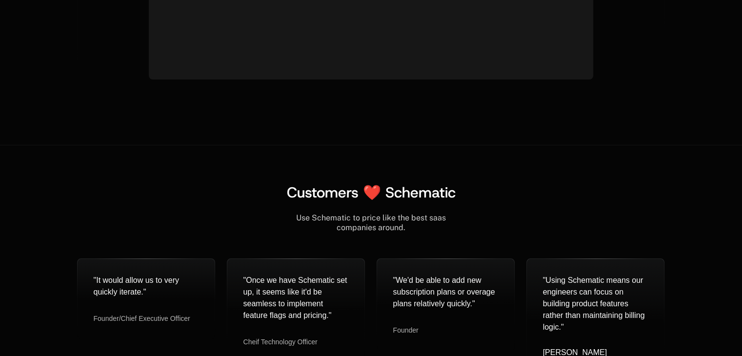
scroll to position [3832, 0]
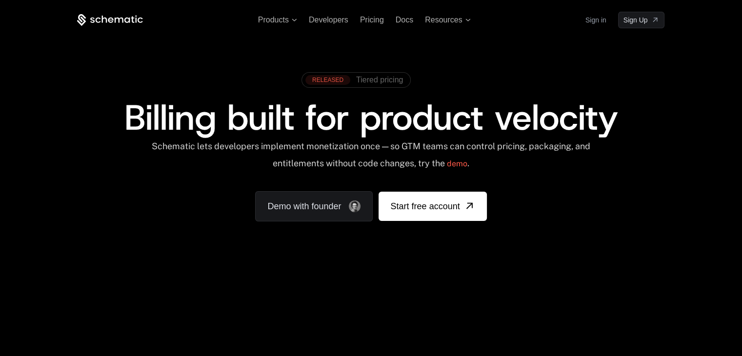
click at [375, 82] on span "Tiered pricing" at bounding box center [379, 80] width 47 height 9
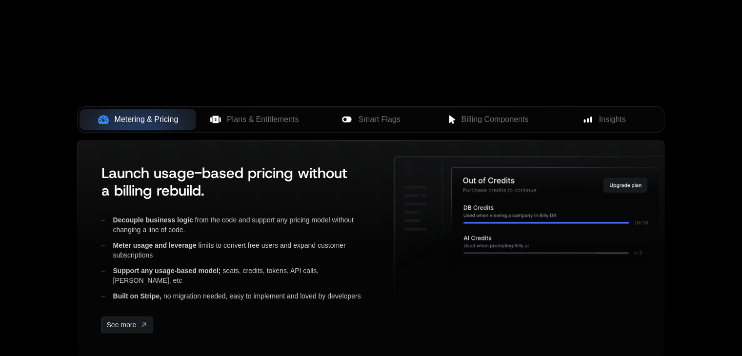
scroll to position [185, 0]
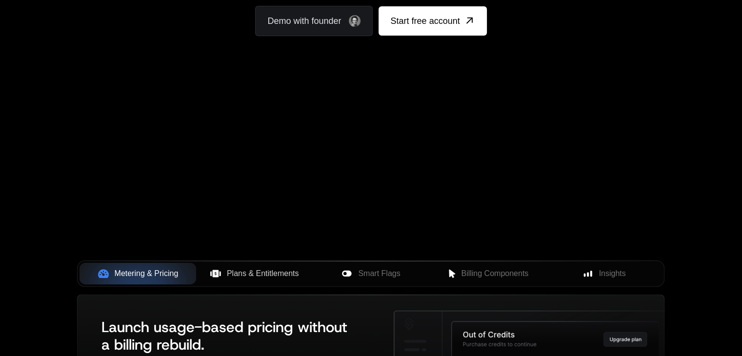
click at [255, 270] on span "Plans & Entitlements" at bounding box center [263, 274] width 72 height 12
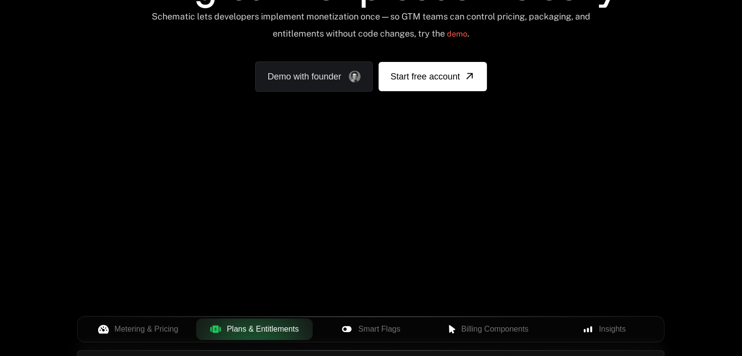
scroll to position [92, 0]
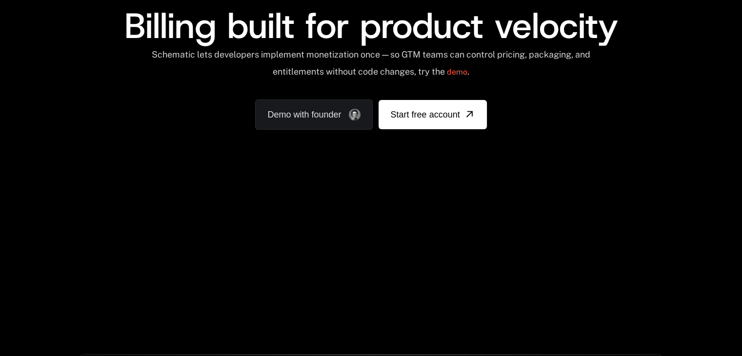
click at [558, 274] on div "Your browser does not support the video tag." at bounding box center [371, 196] width 634 height 411
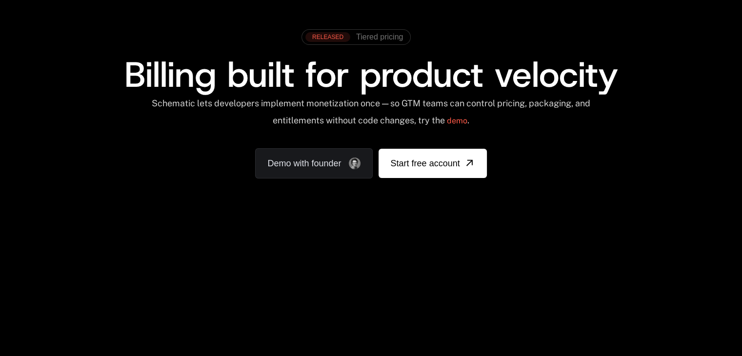
scroll to position [0, 0]
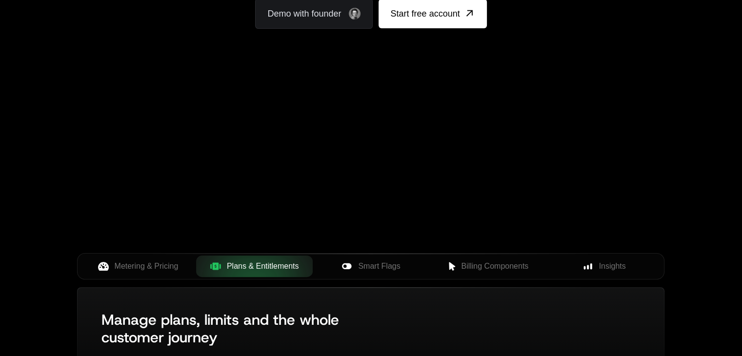
scroll to position [228, 0]
